Goal: Task Accomplishment & Management: Complete application form

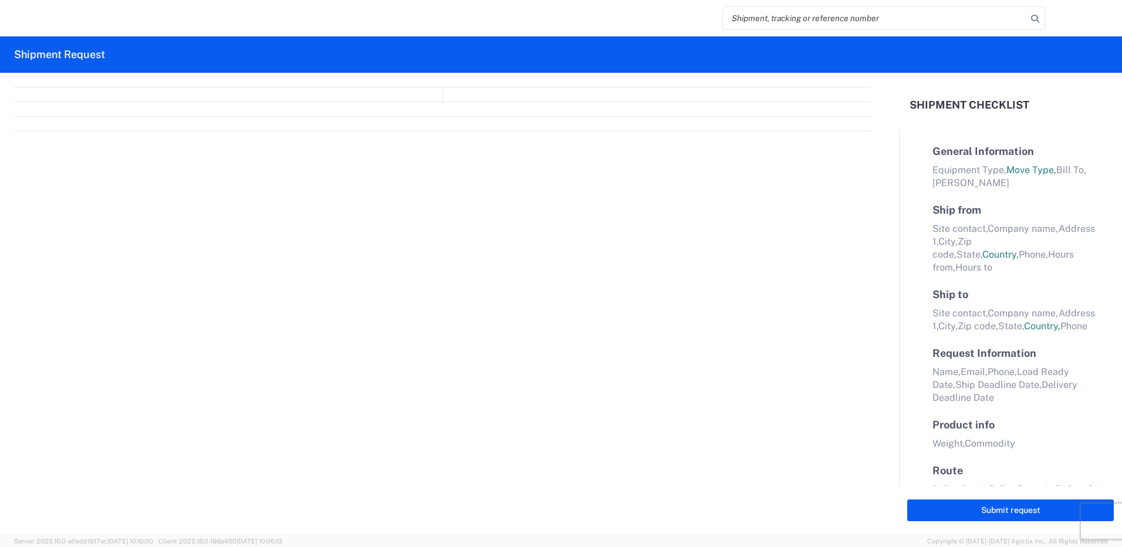
select select "FULL"
select select "LBS"
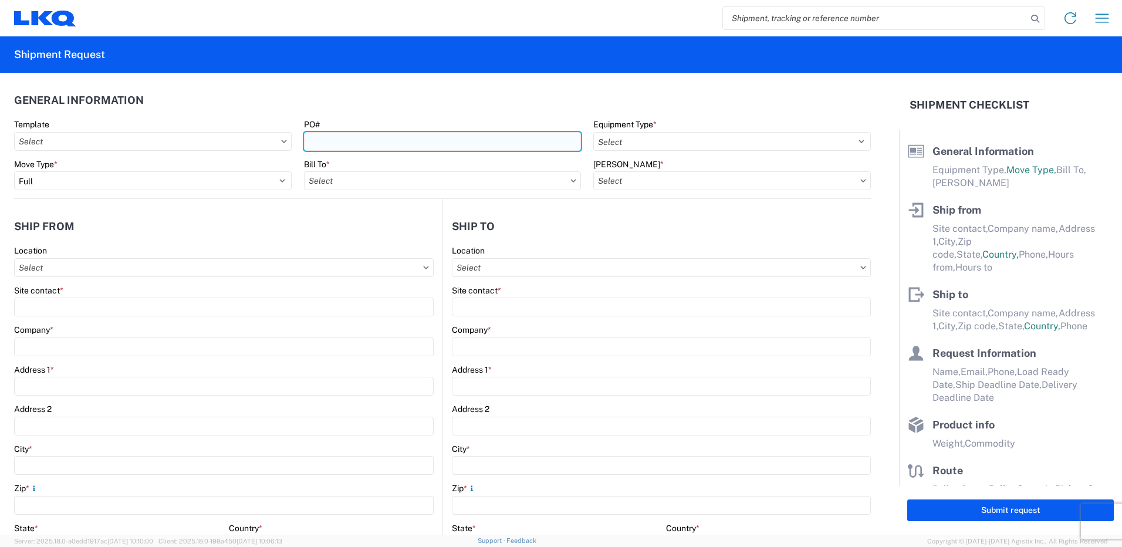
click at [363, 147] on input "PO#" at bounding box center [442, 141] width 277 height 19
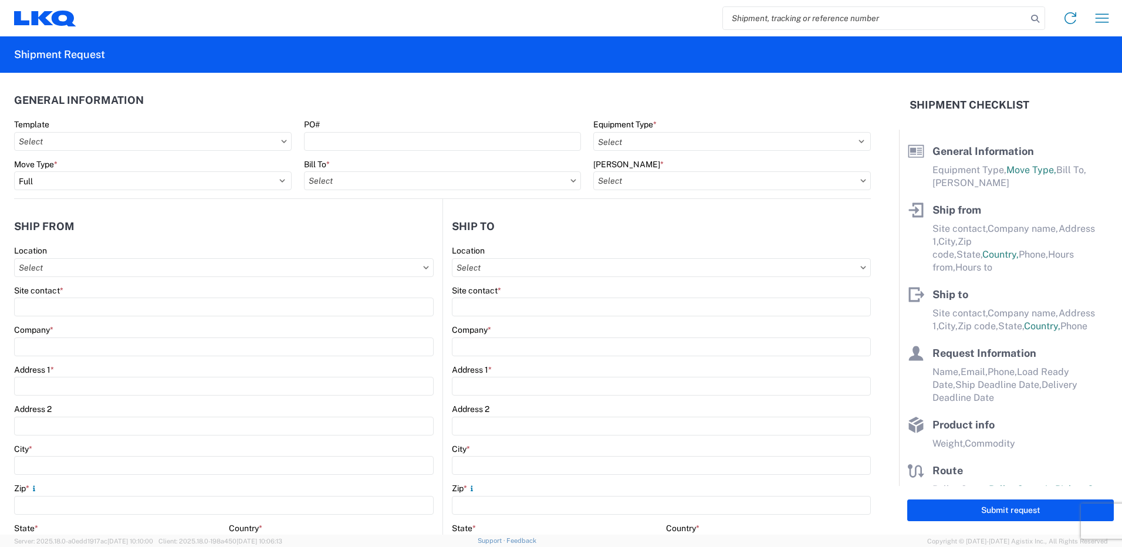
click at [488, 79] on agx-general-info "General Information Template PO# Equipment Type * Select 53’ Dry Van Flatbed Dr…" at bounding box center [442, 136] width 856 height 126
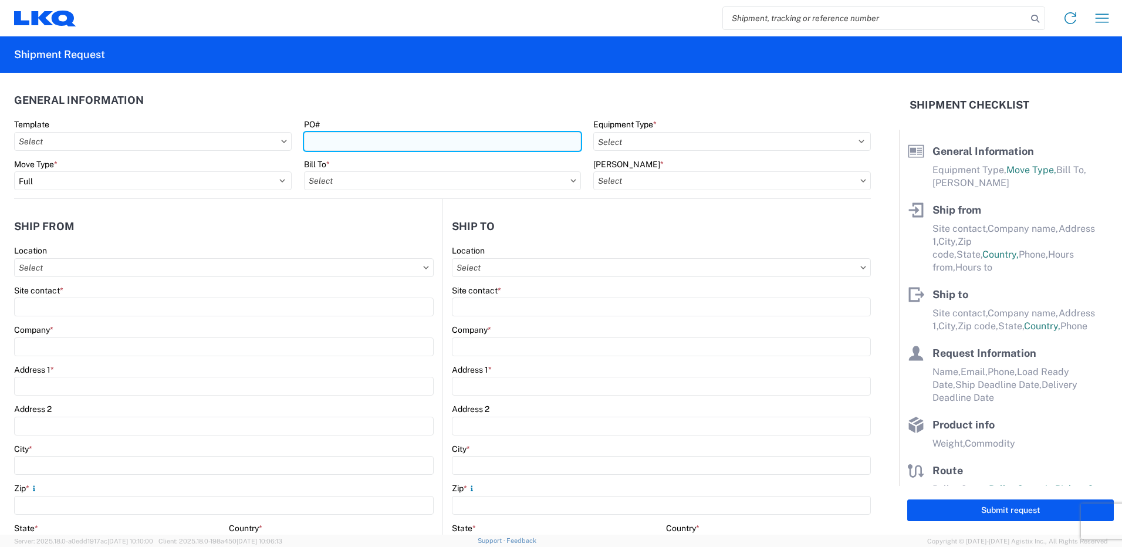
click at [400, 145] on input "PO#" at bounding box center [442, 141] width 277 height 19
type input "3175053"
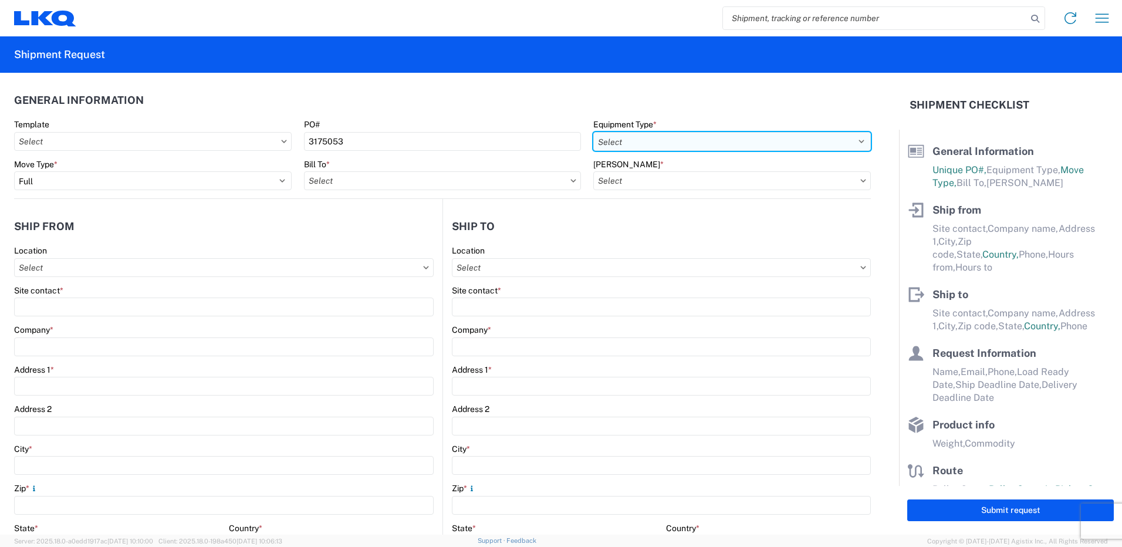
click at [659, 143] on select "Select 53’ Dry Van Flatbed Dropdeck (van) Lowboy (flatbed) Rail" at bounding box center [731, 141] width 277 height 19
select select "STDV"
click at [593, 132] on select "Select 53’ Dry Van Flatbed Dropdeck (van) Lowboy (flatbed) Rail" at bounding box center [731, 141] width 277 height 19
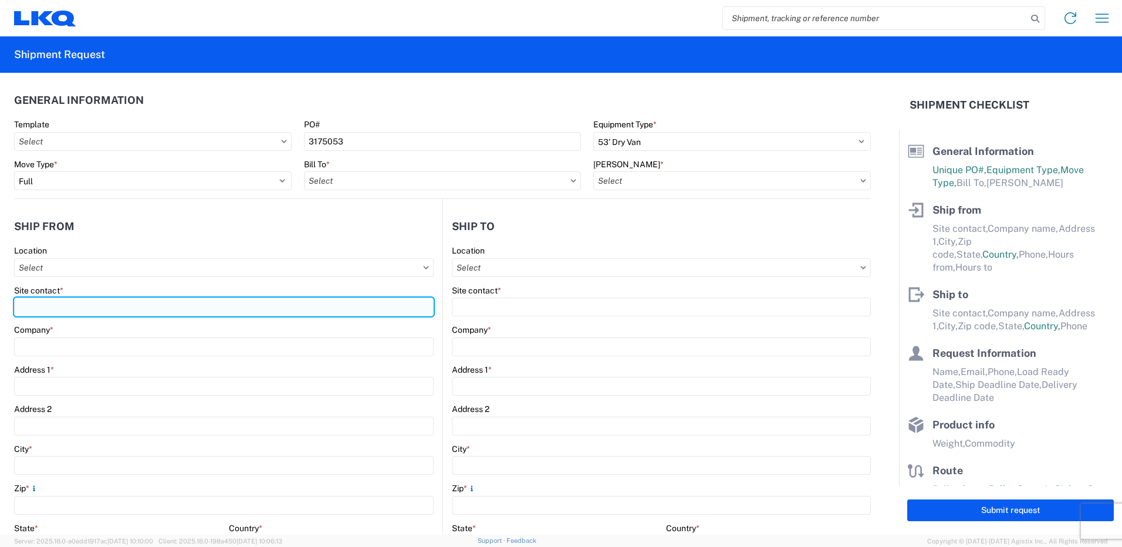
click at [140, 309] on input "Site contact *" at bounding box center [223, 306] width 419 height 19
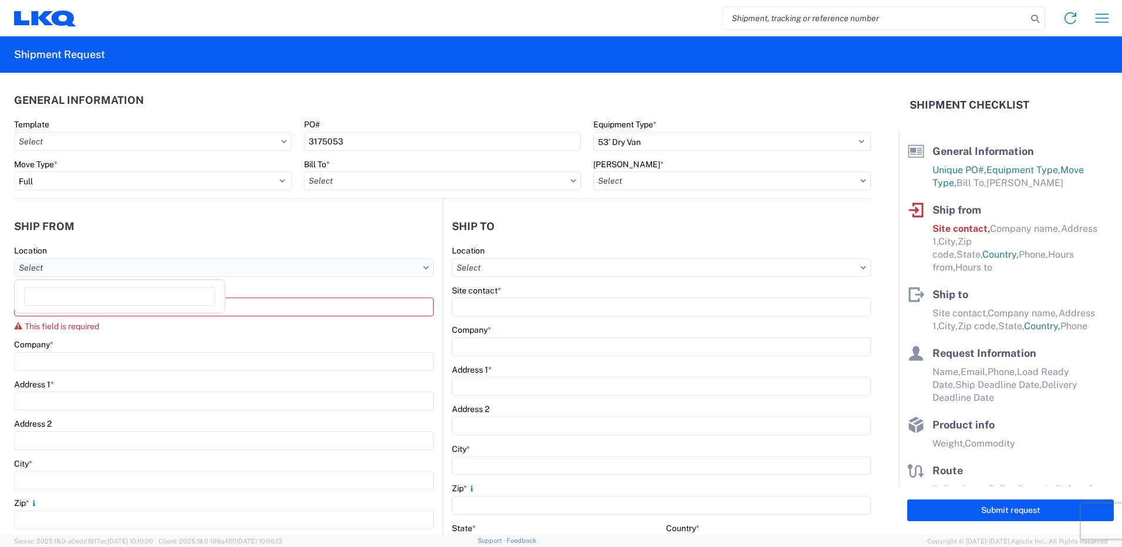
click at [160, 265] on input "Location" at bounding box center [223, 267] width 419 height 19
type input "3175"
click at [90, 321] on div "3175 - [GEOGRAPHIC_DATA] VA (175)" at bounding box center [119, 319] width 205 height 19
type input "3175 - [GEOGRAPHIC_DATA] VA (175)"
type input "[PERSON_NAME]"
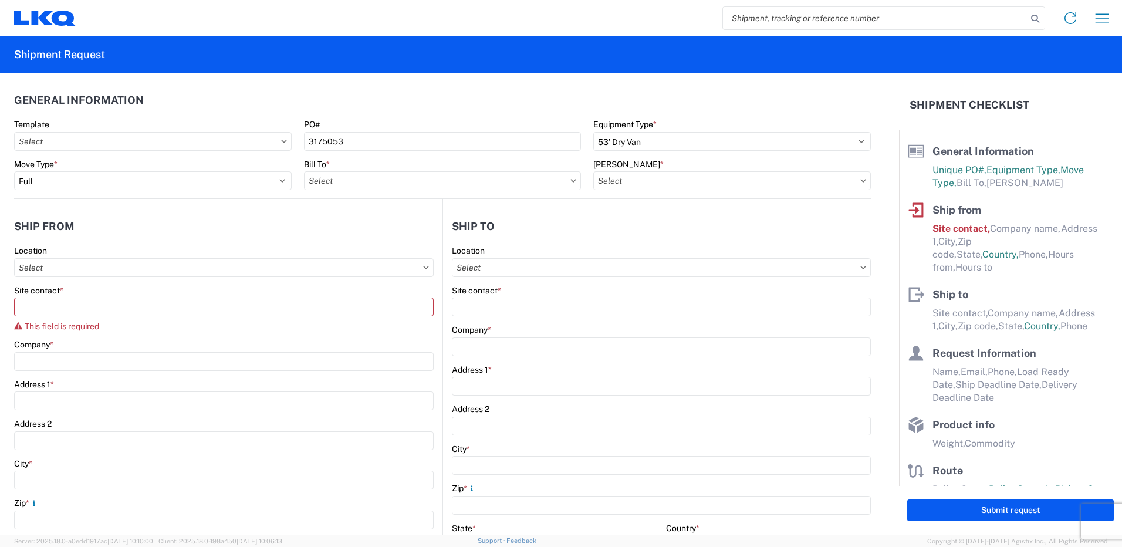
type input "LKQ Corporation"
type input "[STREET_ADDRESS]"
type input "Manassas"
type input "20109"
select select "VA"
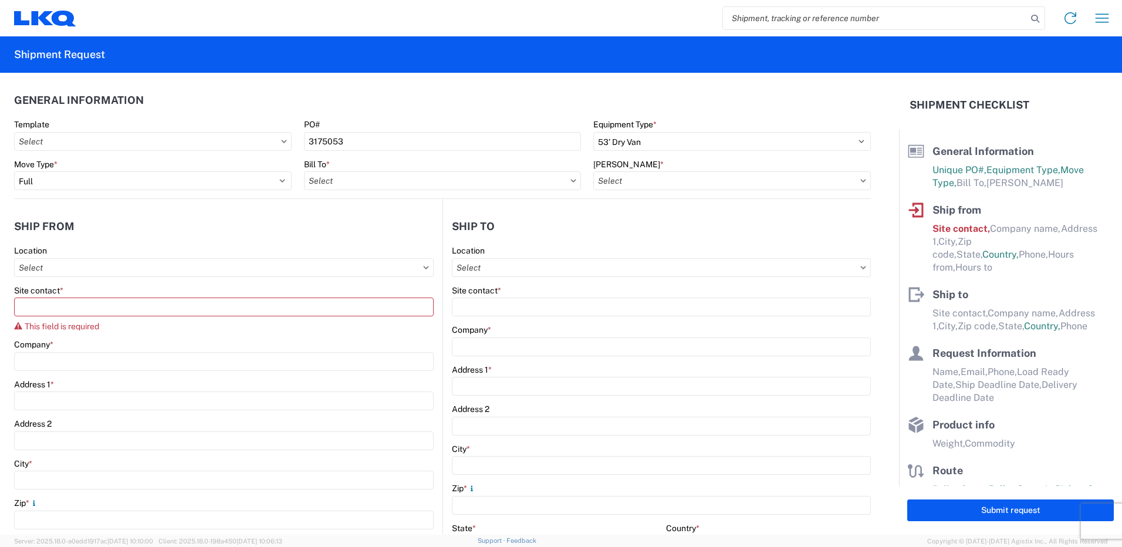
select select "US"
type input "[EMAIL_ADDRESS][DOMAIN_NAME]"
type input "[PHONE_NUMBER]"
type input "07:00"
type input "17:00"
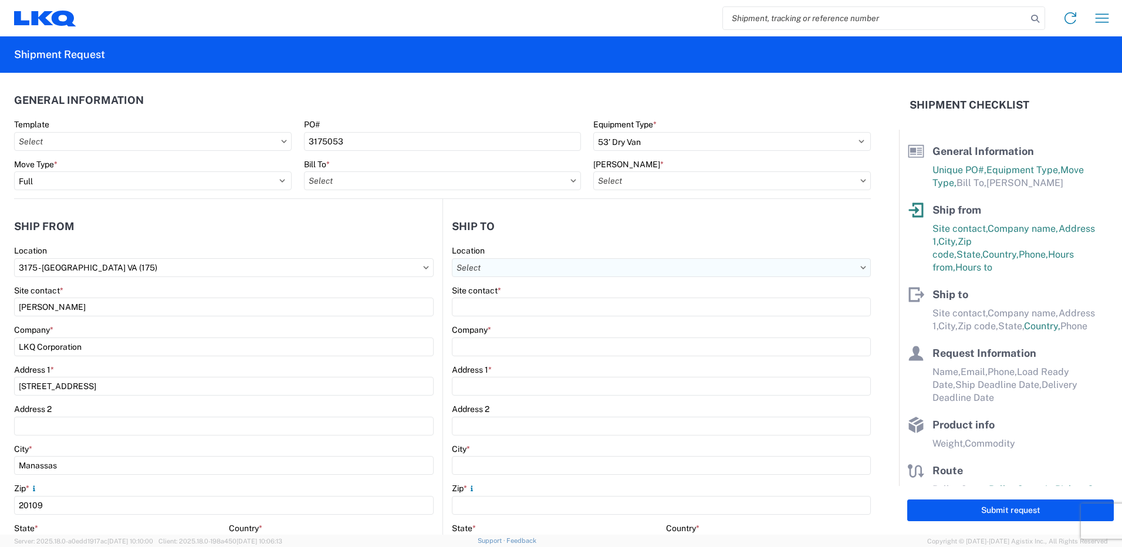
click at [582, 274] on input "Location" at bounding box center [661, 267] width 419 height 19
type input "1634"
click at [538, 327] on div "1634 - [GEOGRAPHIC_DATA] - [PERSON_NAME] - Boat Rock" at bounding box center [566, 319] width 231 height 19
type input "1634 - [GEOGRAPHIC_DATA] - [PERSON_NAME] - Boat Rock"
type input "LKQ Corporation"
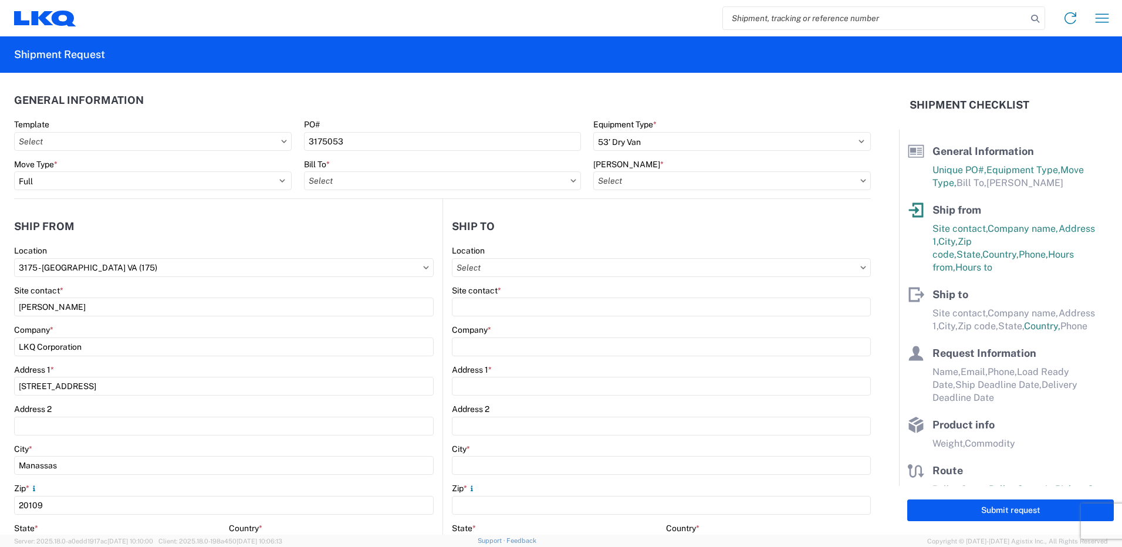
type input "[STREET_ADDRESS]"
type input "[GEOGRAPHIC_DATA]"
type input "30336"
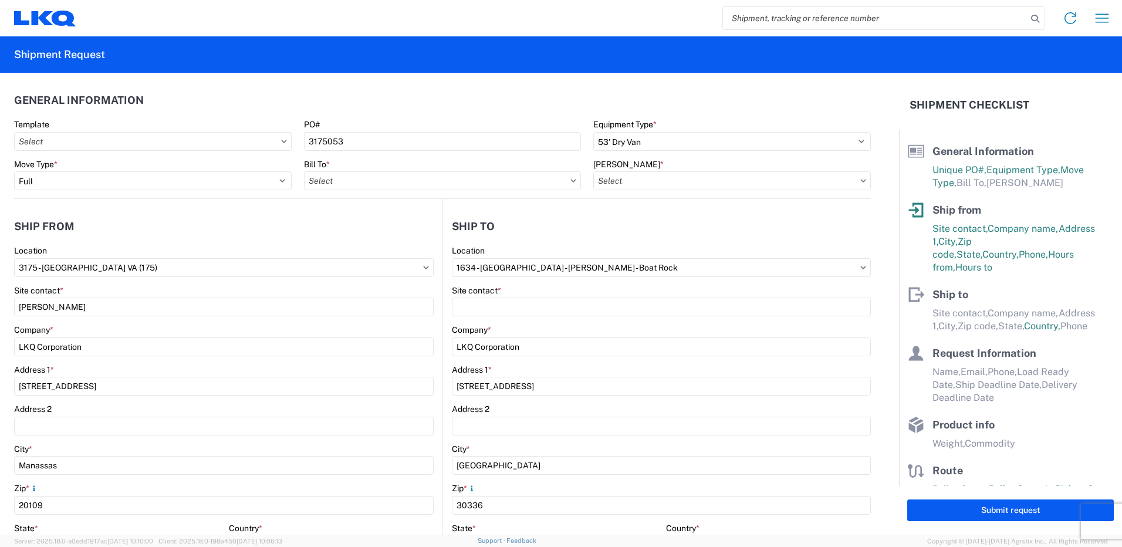
select select "GA"
select select "US"
click at [536, 172] on input "Bill To *" at bounding box center [442, 180] width 277 height 19
type input "1634"
click at [418, 232] on div "1634 - [GEOGRAPHIC_DATA] - [PERSON_NAME] - Boat Rock" at bounding box center [419, 232] width 231 height 19
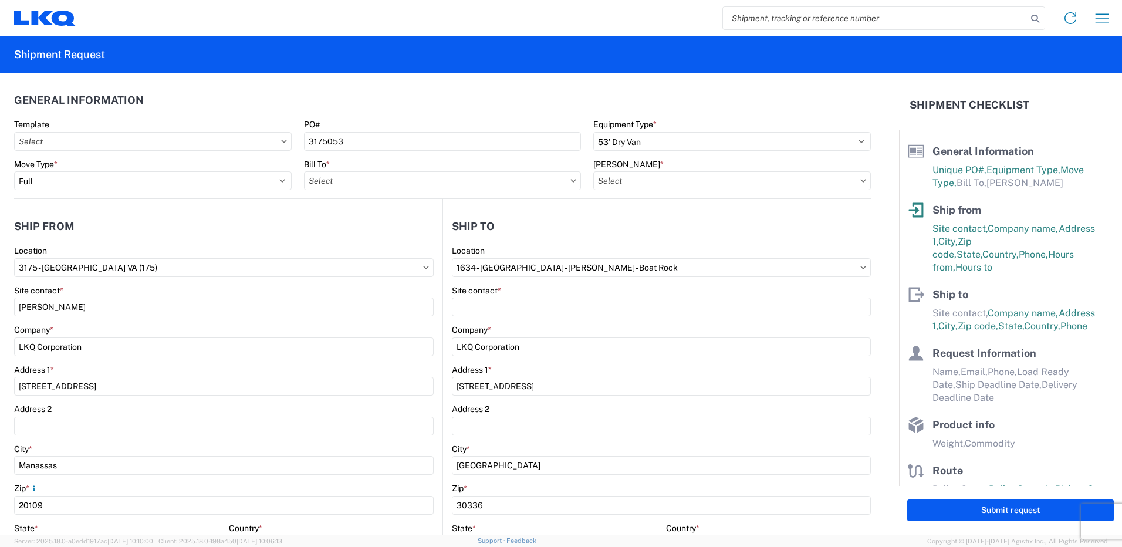
type input "1634 - [GEOGRAPHIC_DATA] - [PERSON_NAME] - Boat Rock"
drag, startPoint x: 666, startPoint y: 182, endPoint x: 680, endPoint y: 174, distance: 16.3
click at [668, 181] on input "[PERSON_NAME] *" at bounding box center [731, 180] width 277 height 19
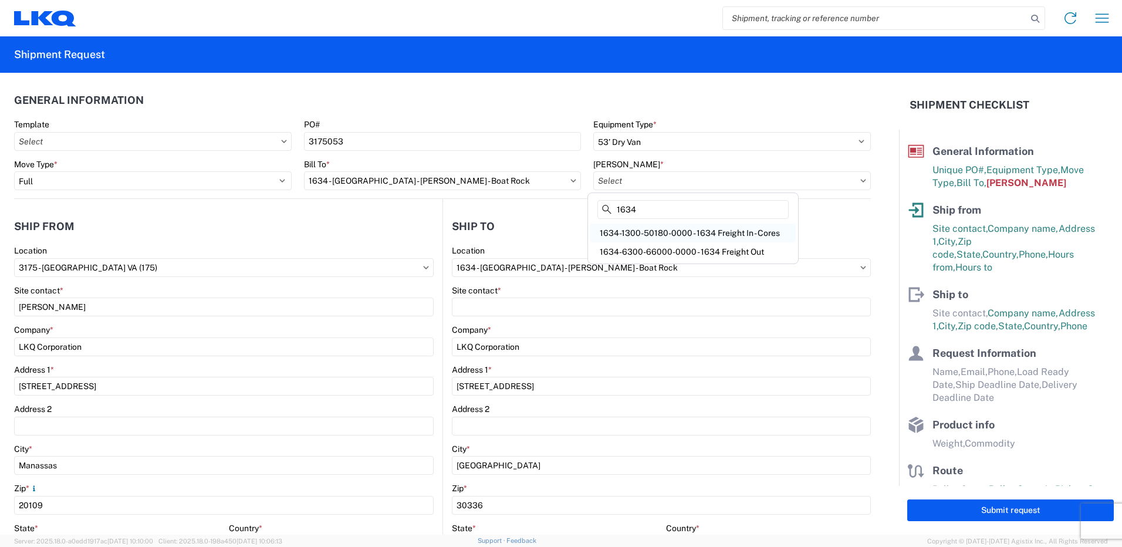
type input "1634"
click at [698, 237] on div "1634-1300-50180-0000 - 1634 Freight In - Cores" at bounding box center [692, 232] width 205 height 19
type input "1634-1300-50180-0000 - 1634 Freight In - Cores"
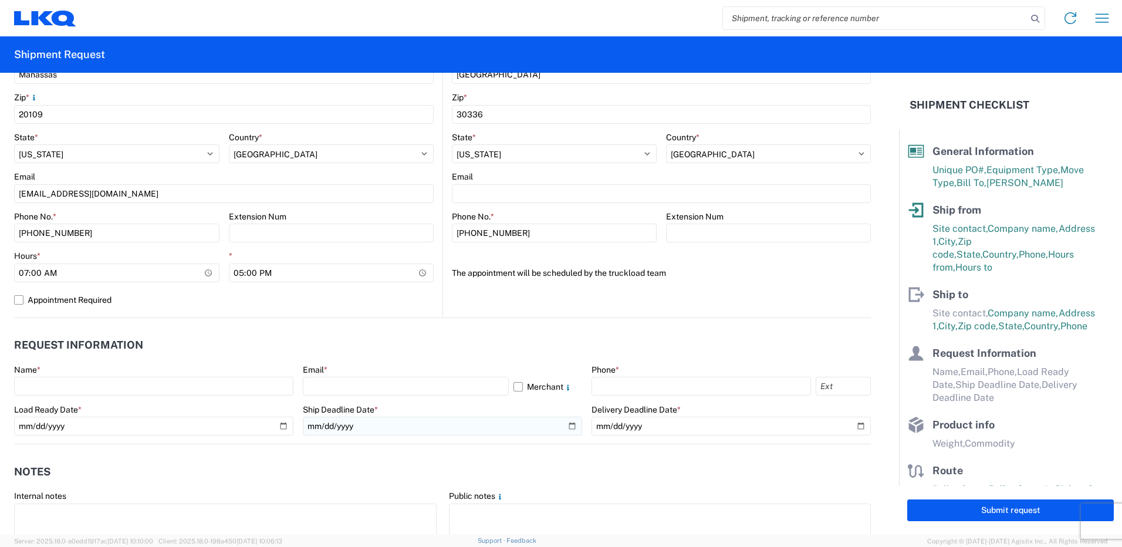
scroll to position [469, 0]
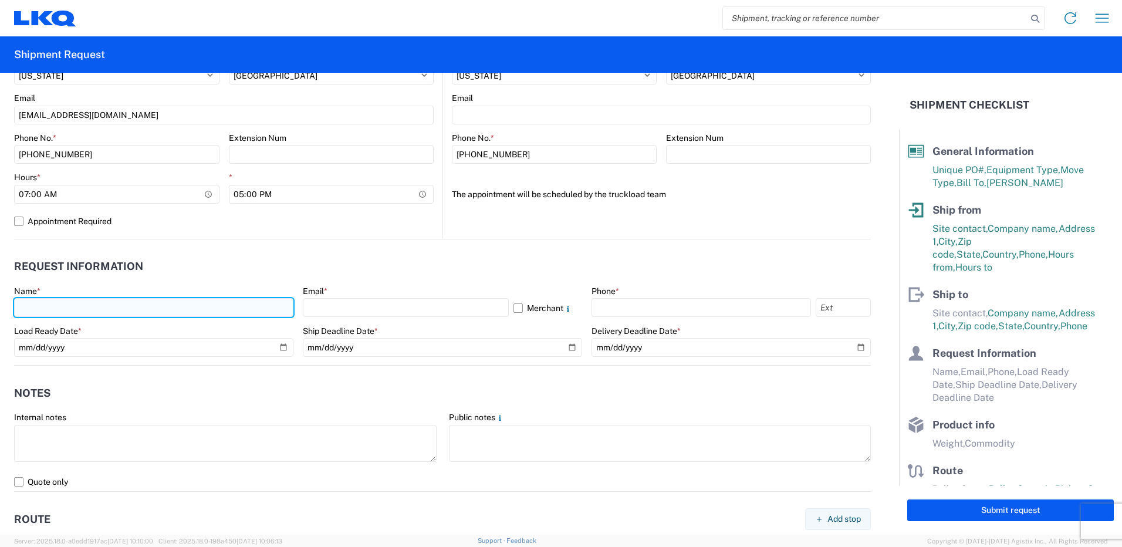
click at [147, 306] on input "text" at bounding box center [153, 307] width 279 height 19
type input "[PERSON_NAME]"
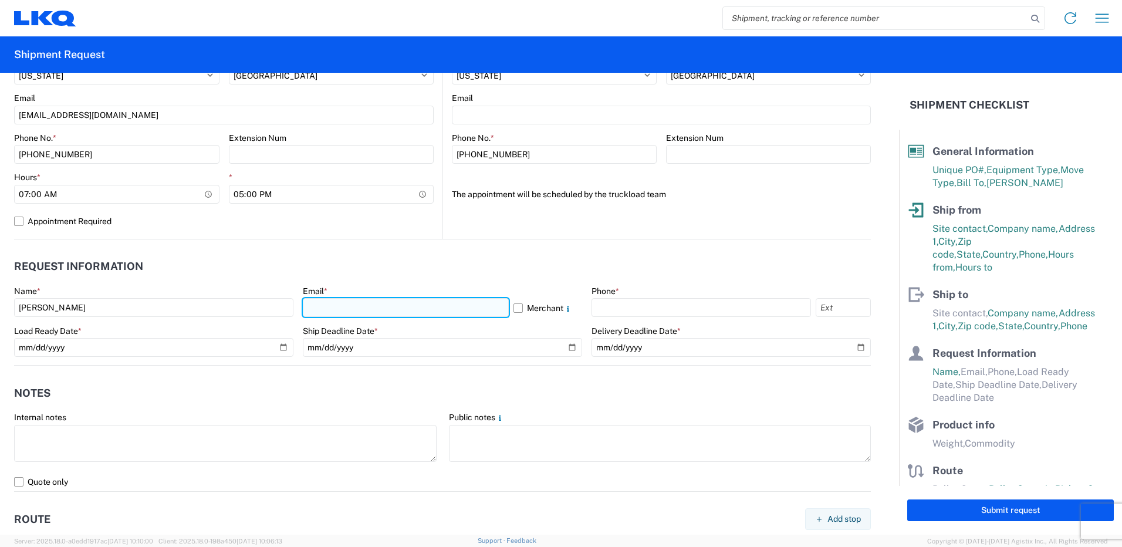
click at [449, 310] on input "text" at bounding box center [406, 307] width 206 height 19
type input "[EMAIL_ADDRESS][DOMAIN_NAME]"
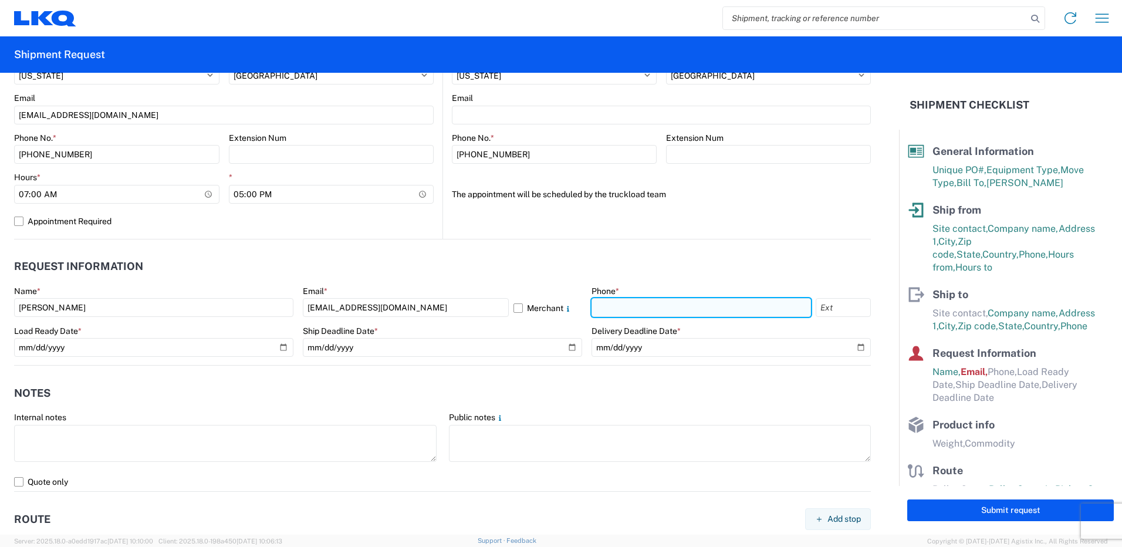
click at [681, 307] on input "text" at bounding box center [700, 307] width 219 height 19
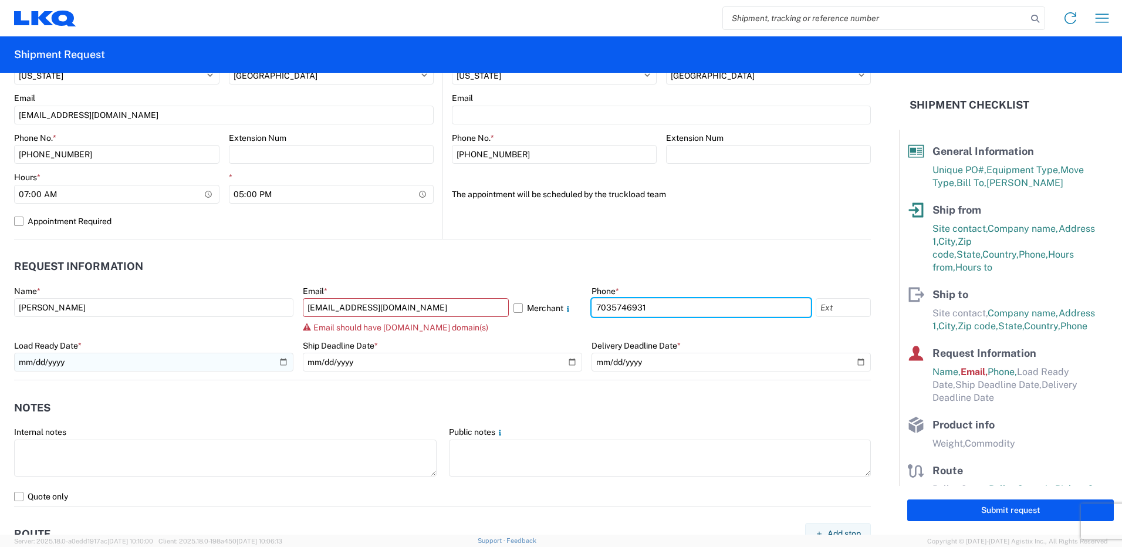
type input "7035746931"
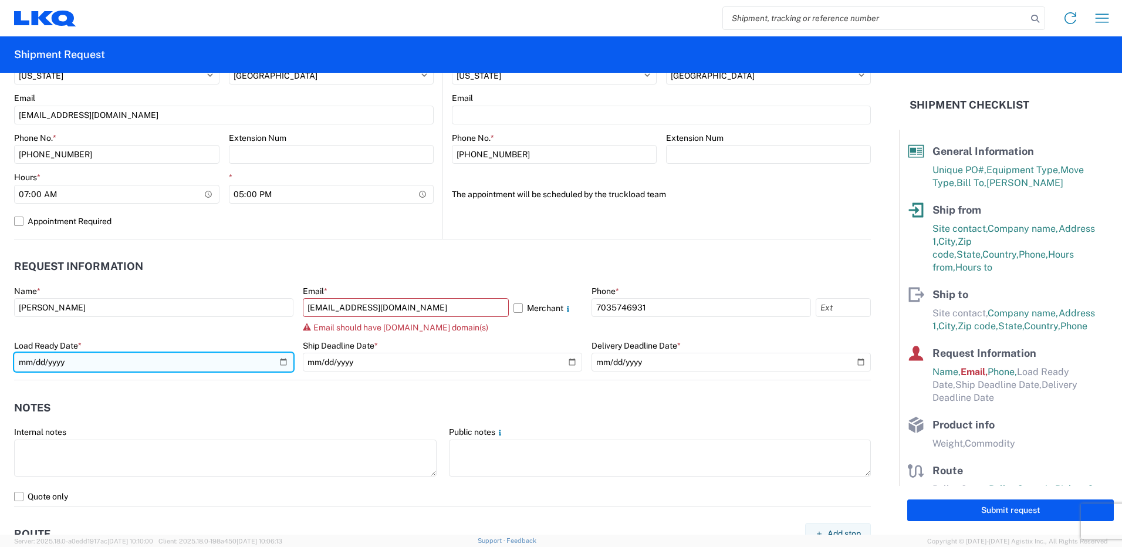
click at [280, 365] on input "date" at bounding box center [153, 362] width 279 height 19
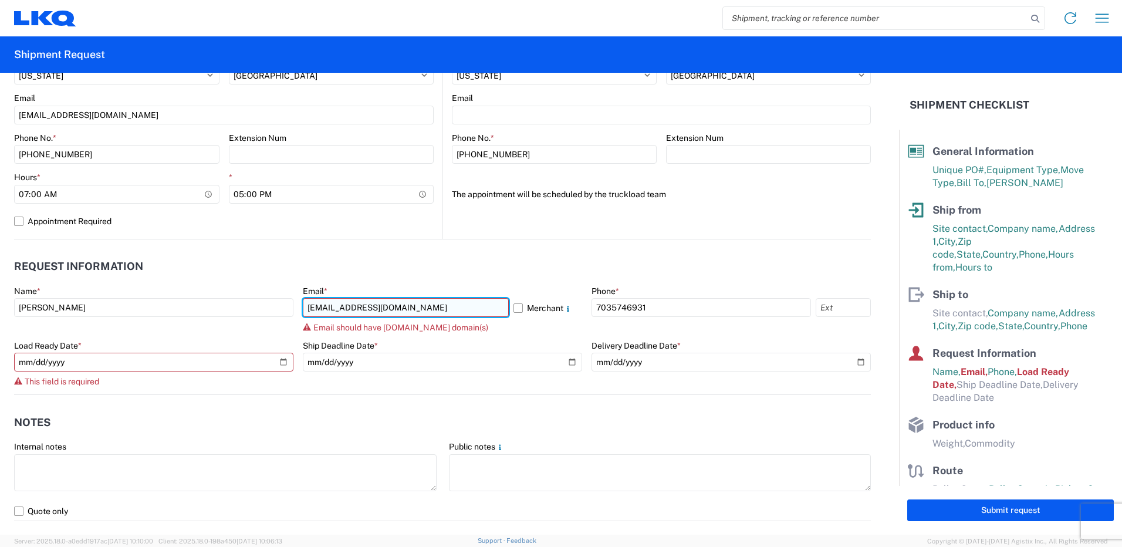
click at [364, 307] on input "[EMAIL_ADDRESS][DOMAIN_NAME]" at bounding box center [406, 307] width 206 height 19
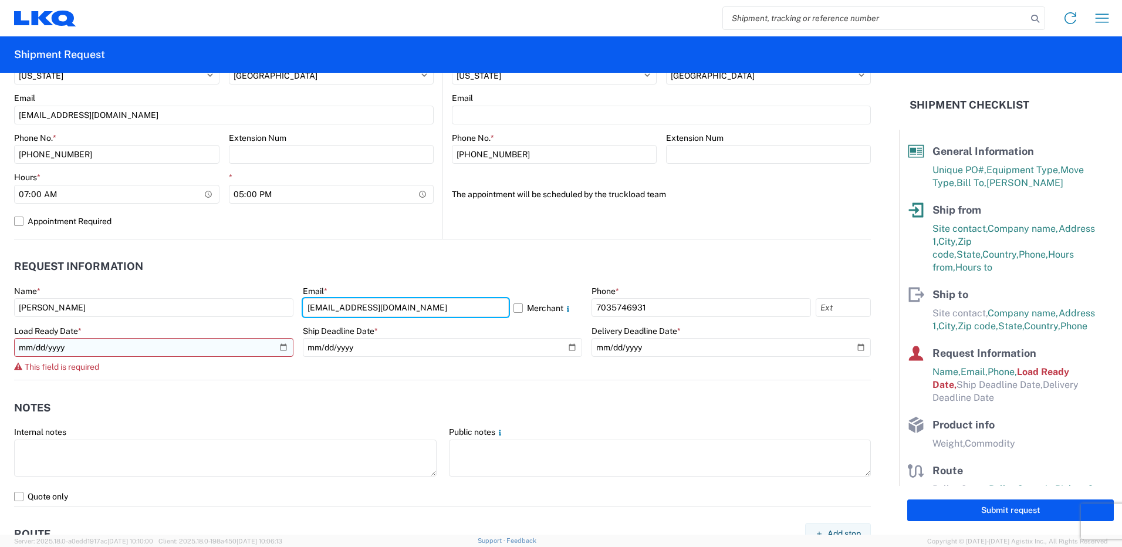
type input "[EMAIL_ADDRESS][DOMAIN_NAME]"
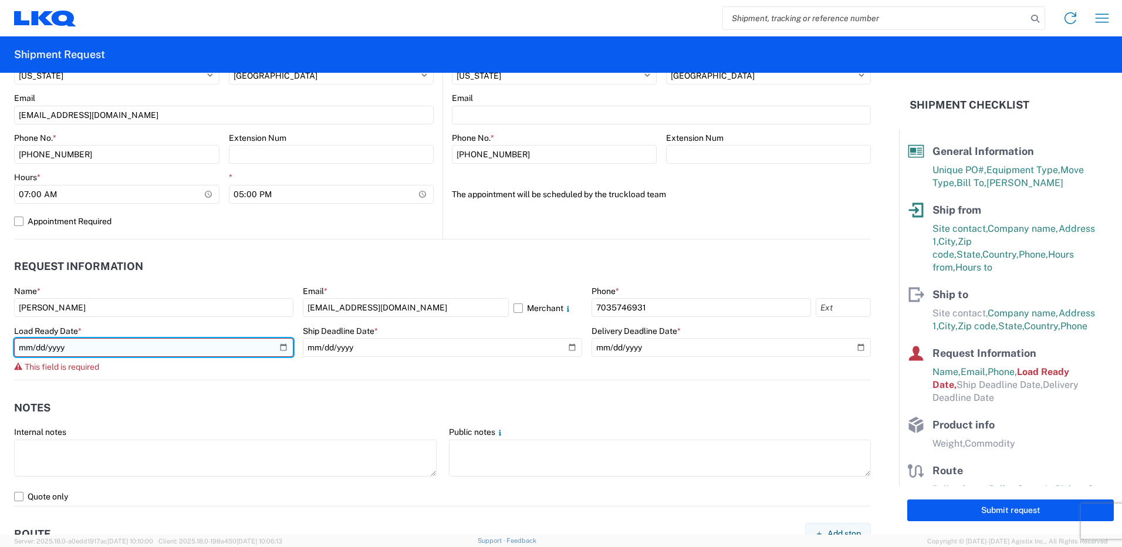
click at [283, 350] on input "date" at bounding box center [153, 347] width 279 height 19
type input "[DATE]"
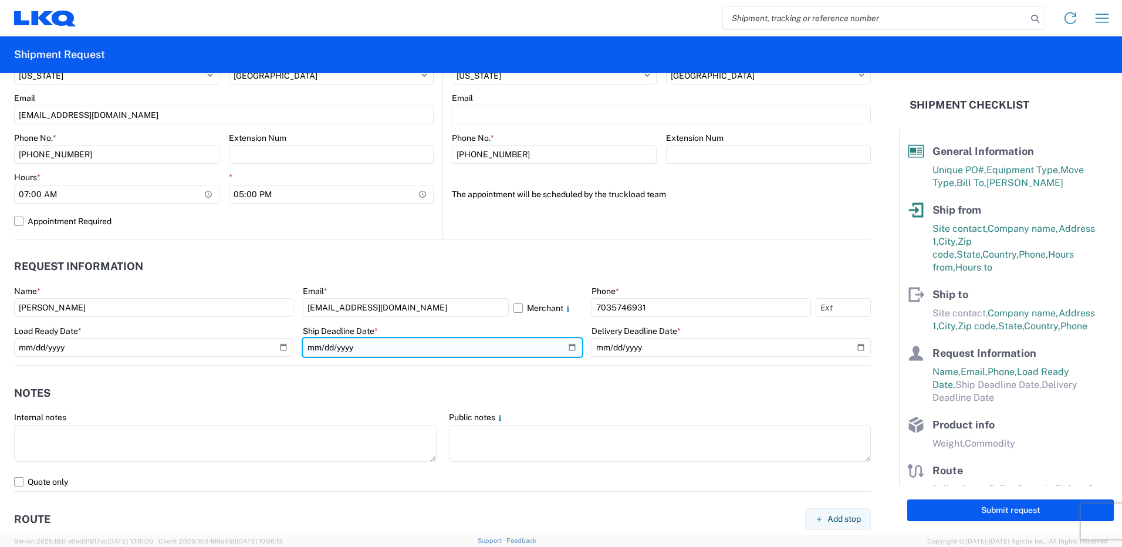
click at [411, 350] on input "date" at bounding box center [442, 347] width 279 height 19
click at [564, 346] on input "date" at bounding box center [442, 347] width 279 height 19
type input "[DATE]"
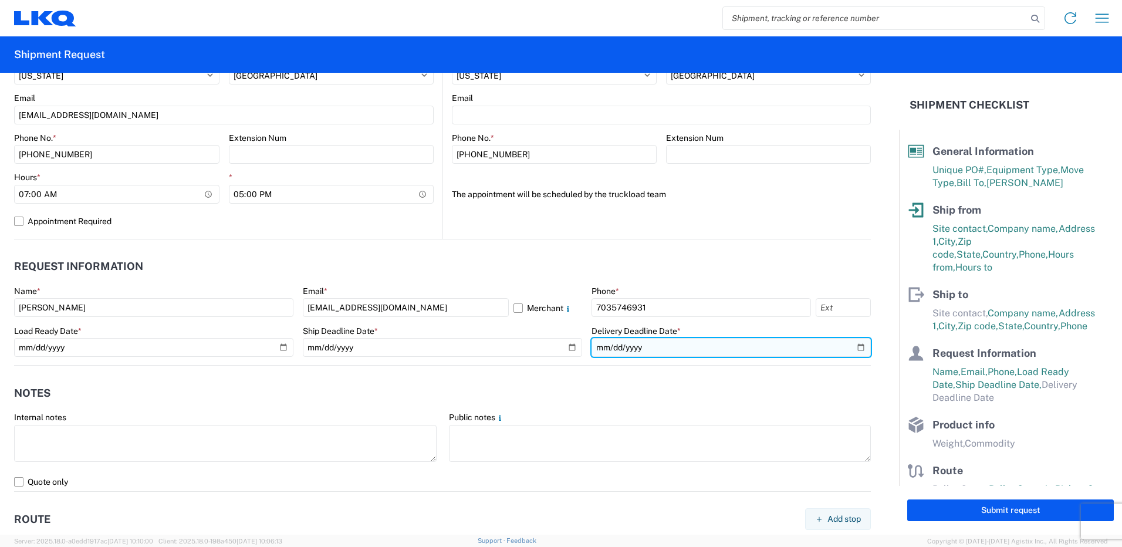
click at [702, 350] on input "date" at bounding box center [730, 347] width 279 height 19
click at [852, 347] on input "date" at bounding box center [730, 347] width 279 height 19
type input "[DATE]"
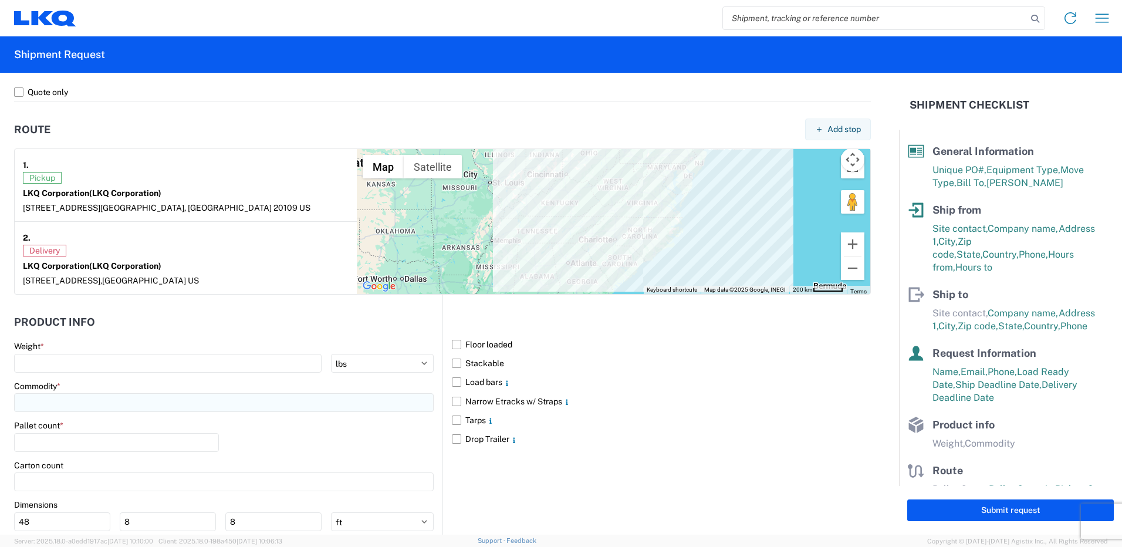
scroll to position [880, 0]
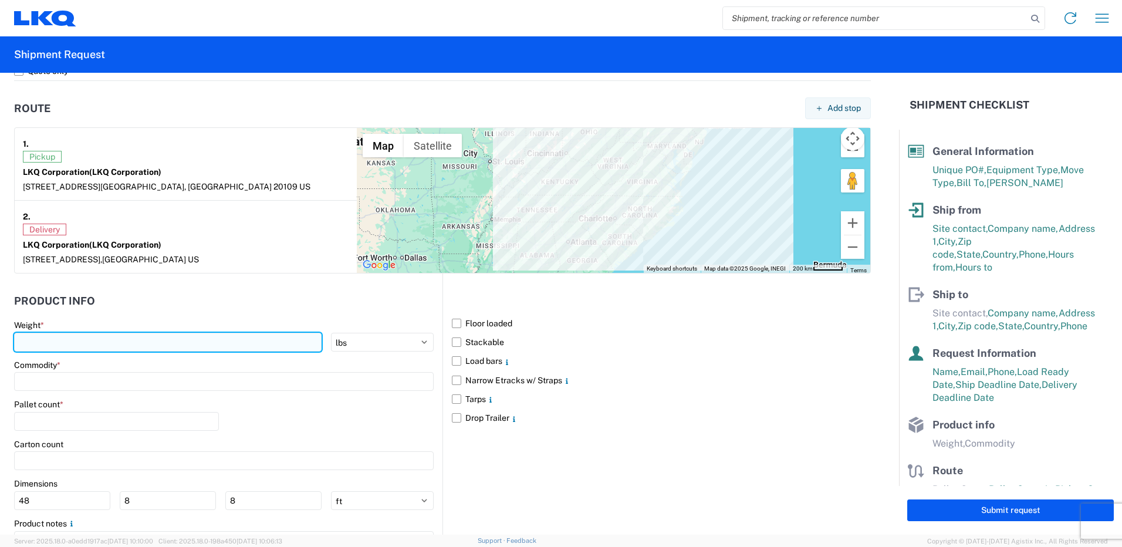
click at [71, 340] on input "number" at bounding box center [167, 342] width 307 height 19
type input "29500"
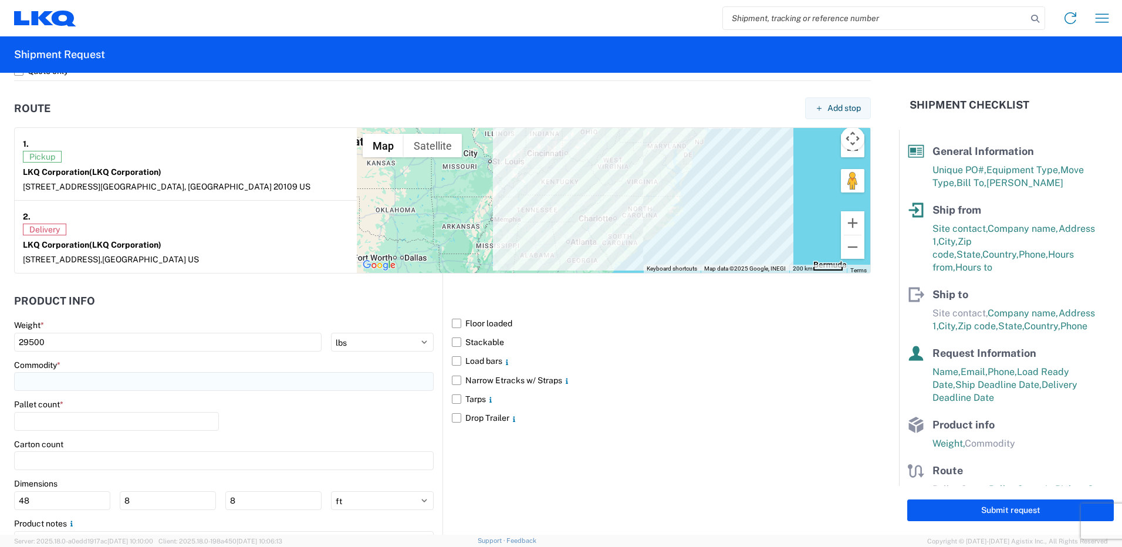
click at [130, 383] on input at bounding box center [223, 381] width 419 height 19
type input "eng"
click at [90, 431] on div "Engines, Transmissions" at bounding box center [119, 433] width 205 height 19
type input "Engines, Transmissions"
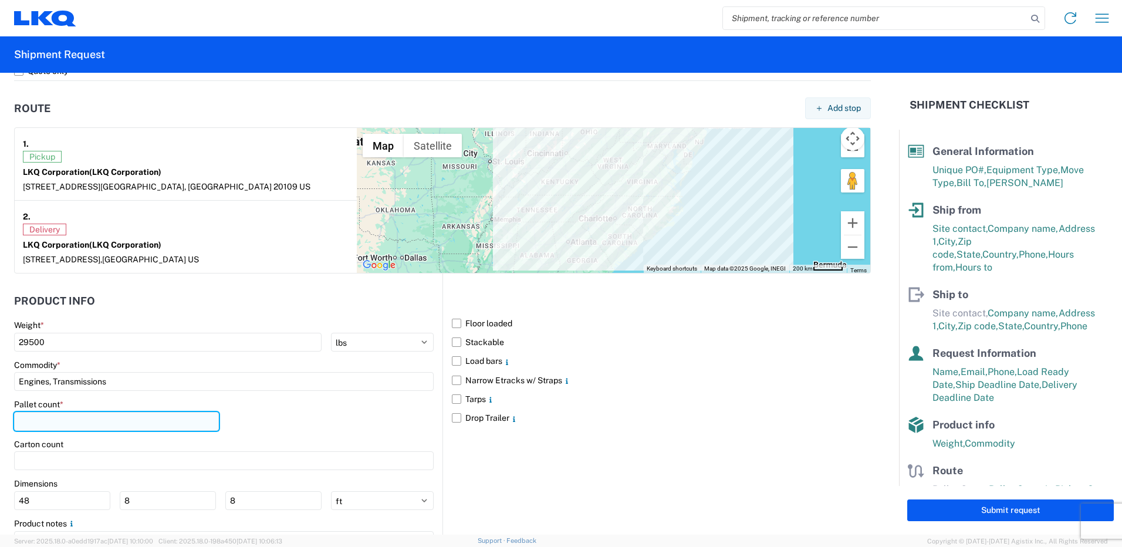
click at [96, 419] on input "number" at bounding box center [116, 421] width 205 height 19
type input "22"
click at [490, 323] on label "Floor loaded" at bounding box center [661, 323] width 419 height 19
click at [0, 0] on input "Floor loaded" at bounding box center [0, 0] width 0 height 0
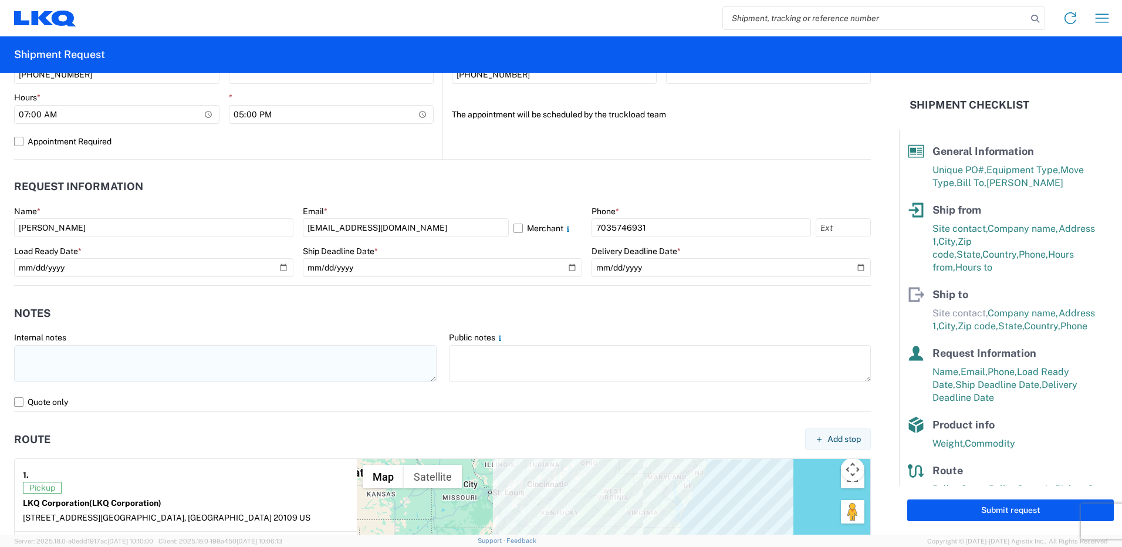
scroll to position [476, 0]
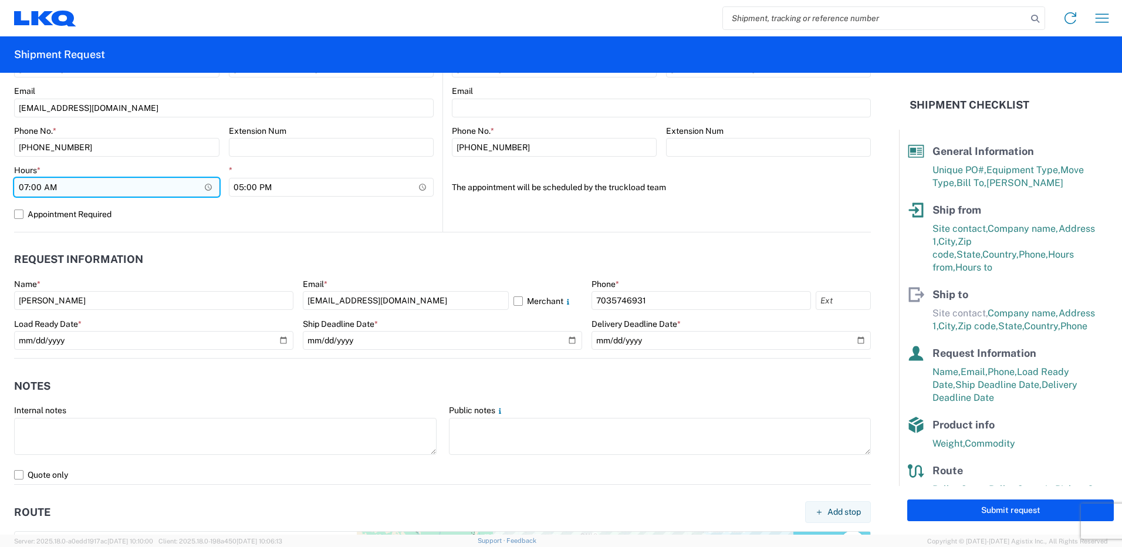
click at [201, 185] on input "07:00" at bounding box center [116, 187] width 205 height 19
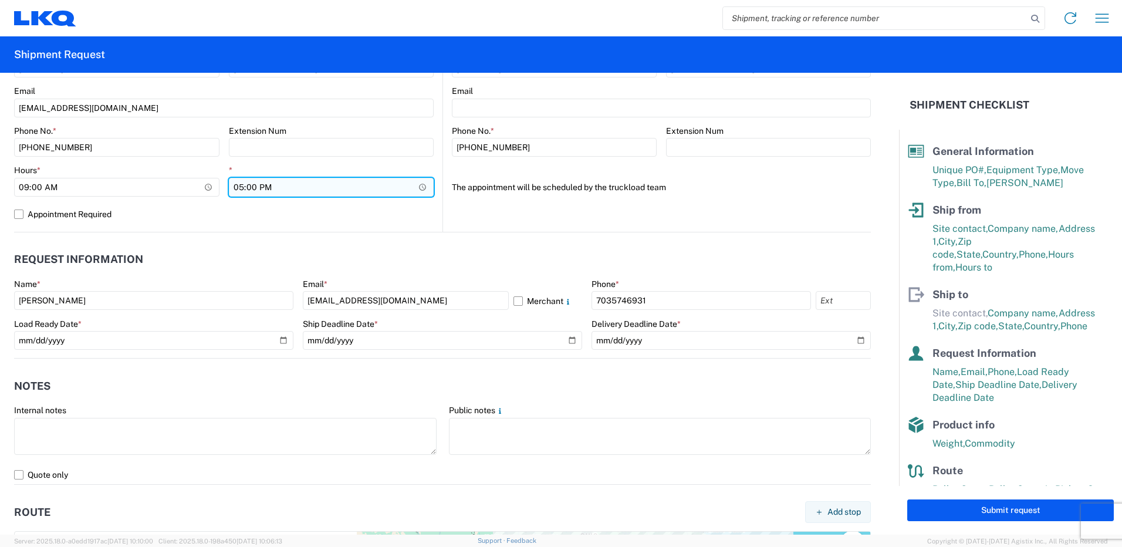
type input "09:00"
click at [419, 190] on input "17:00" at bounding box center [331, 187] width 205 height 19
type input "15:00"
click at [405, 226] on div "3175 - [GEOGRAPHIC_DATA] [GEOGRAPHIC_DATA] (175) Location 3175 - [GEOGRAPHIC_DA…" at bounding box center [223, 0] width 419 height 463
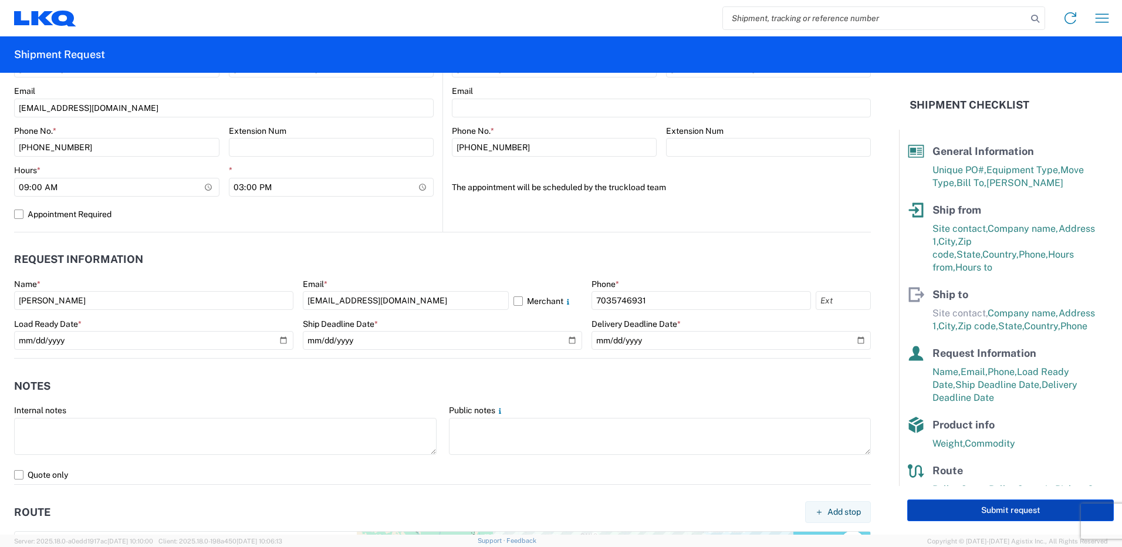
click at [968, 510] on button "Submit request" at bounding box center [1010, 510] width 206 height 22
select select "US"
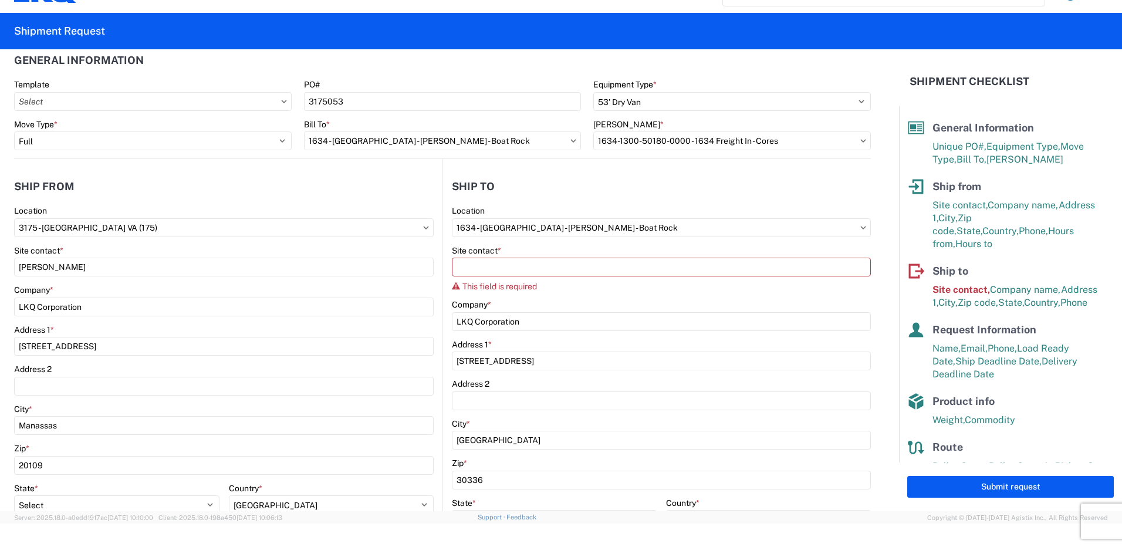
scroll to position [0, 0]
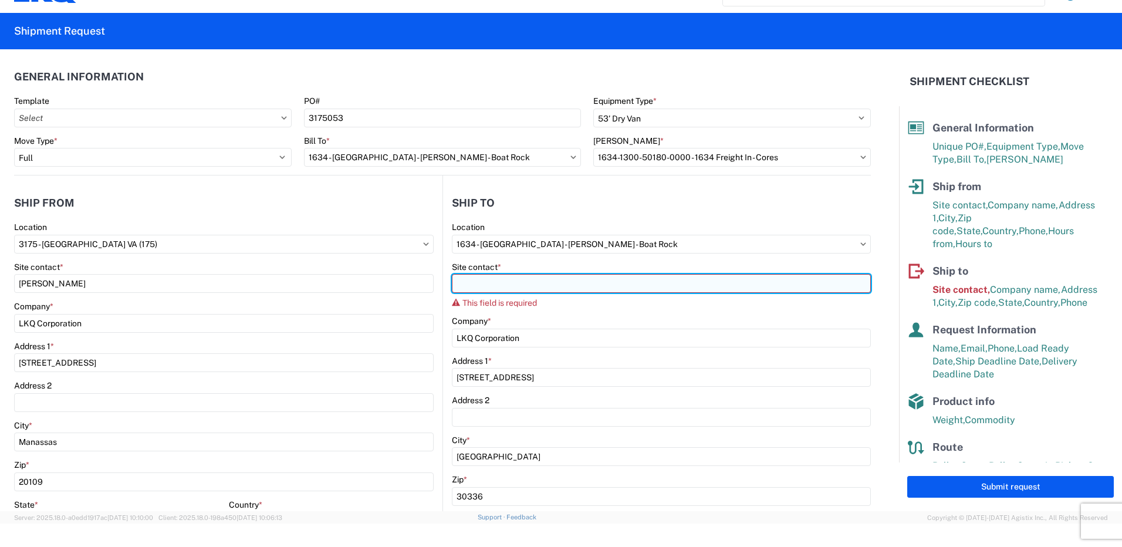
click at [543, 279] on input "Site contact *" at bounding box center [661, 283] width 419 height 19
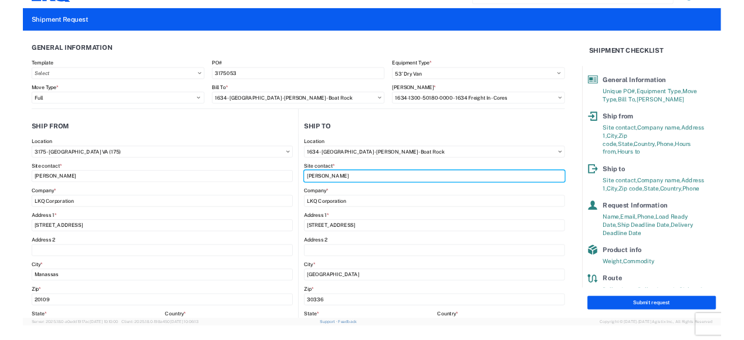
scroll to position [35, 0]
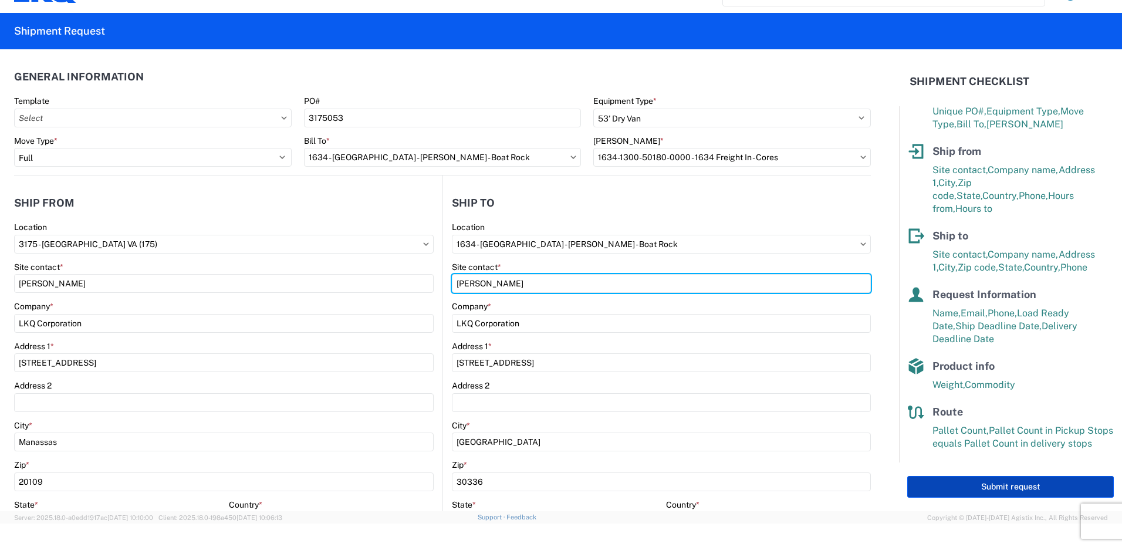
type input "[PERSON_NAME]"
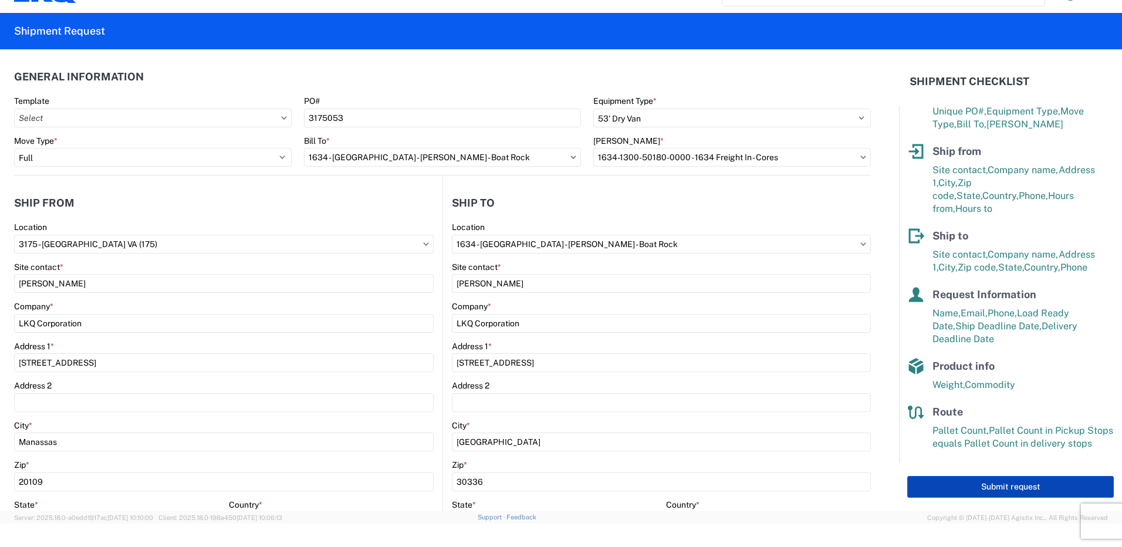
click at [980, 483] on button "Submit request" at bounding box center [1010, 487] width 206 height 22
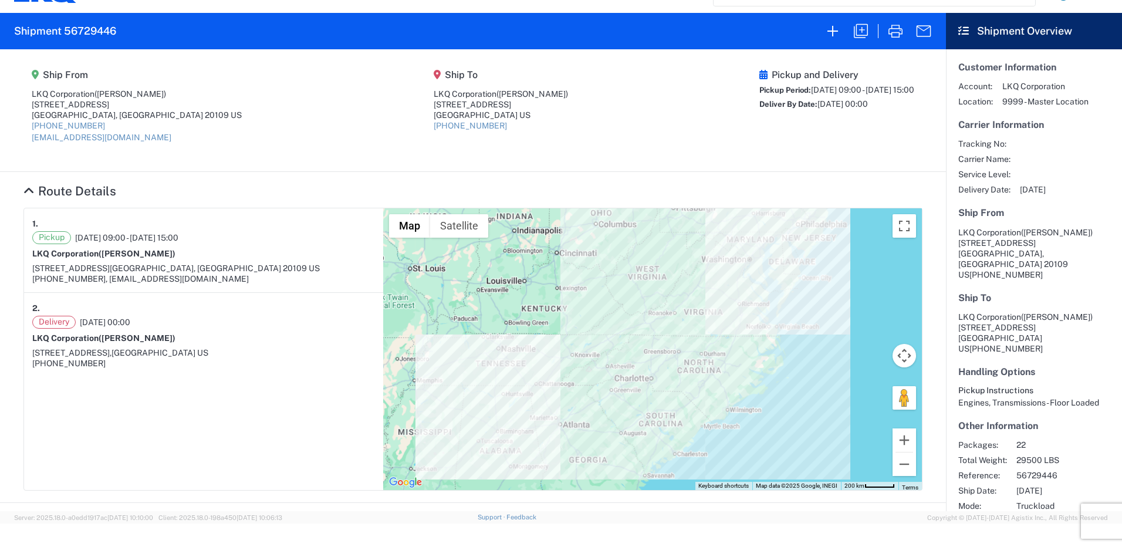
scroll to position [235, 0]
